Goal: Find specific page/section: Find specific page/section

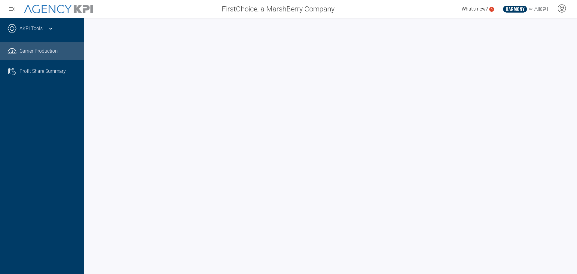
click at [75, 218] on div "AKPI Tools Core Production Data Upload Agency Code Mapping Carrier Data Health …" at bounding box center [42, 146] width 84 height 256
click at [51, 169] on div "AKPI Tools Core Production Data Upload Agency Code Mapping Carrier Data Health …" at bounding box center [42, 146] width 84 height 256
click at [22, 181] on div "AKPI Tools Core Production Data Upload Agency Code Mapping Carrier Data Health …" at bounding box center [42, 146] width 84 height 256
click at [76, 168] on div "AKPI Tools Core Production Data Upload Agency Code Mapping Carrier Data Health …" at bounding box center [42, 146] width 84 height 256
click at [73, 186] on div "AKPI Tools Core Production Data Upload Agency Code Mapping Carrier Data Health …" at bounding box center [42, 146] width 84 height 256
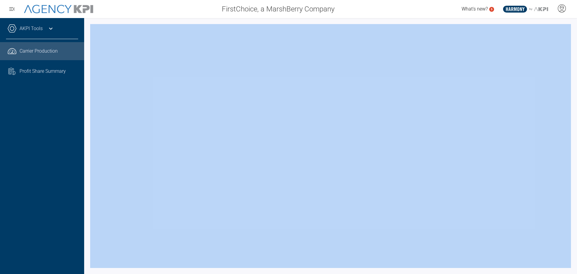
click at [73, 186] on div "AKPI Tools Core Production Data Upload Agency Code Mapping Carrier Data Health …" at bounding box center [42, 146] width 84 height 256
